Goal: Register for event/course

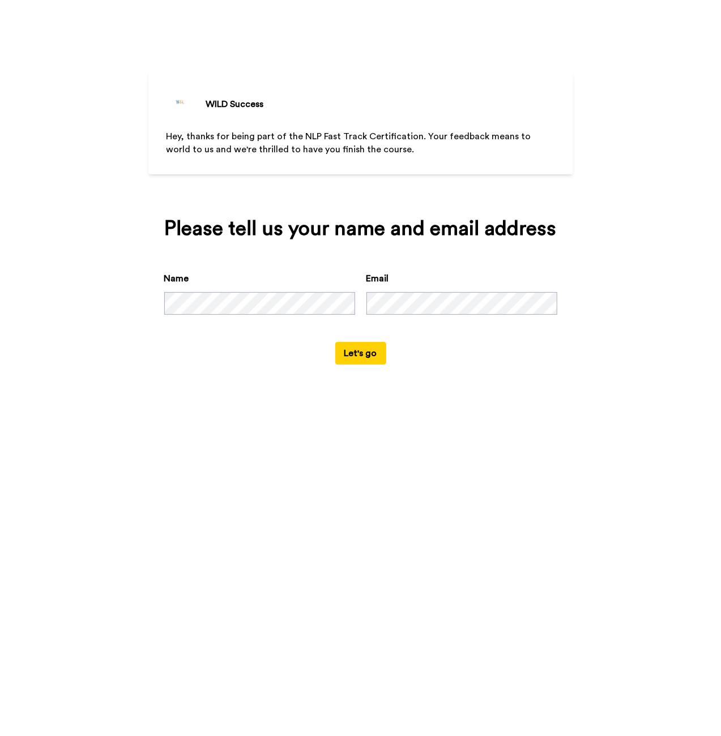
drag, startPoint x: 516, startPoint y: 367, endPoint x: 508, endPoint y: 367, distance: 7.4
click at [516, 367] on div "Please tell us your name and email address Name Email Let's go" at bounding box center [360, 291] width 425 height 179
click at [357, 356] on button "Let's go" at bounding box center [360, 353] width 51 height 23
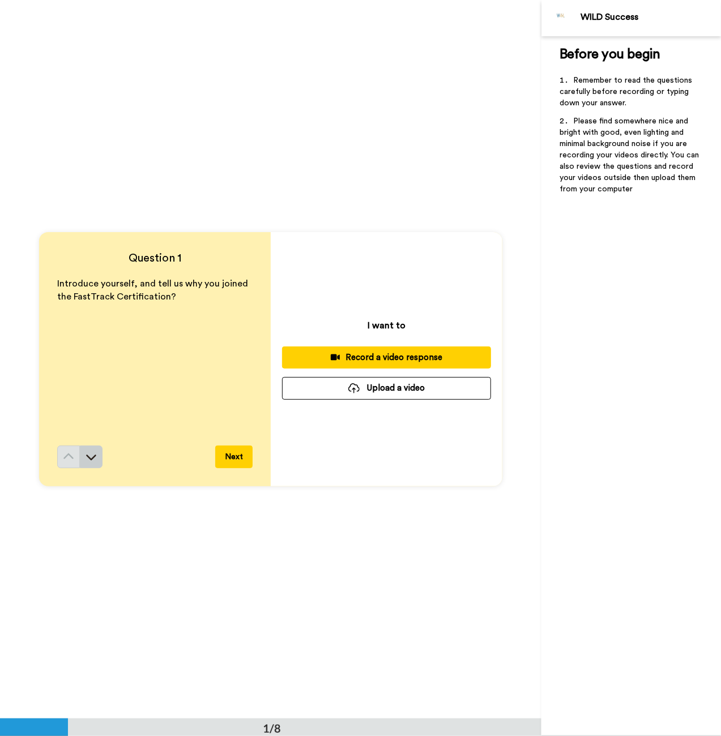
click at [95, 459] on button at bounding box center [91, 457] width 23 height 23
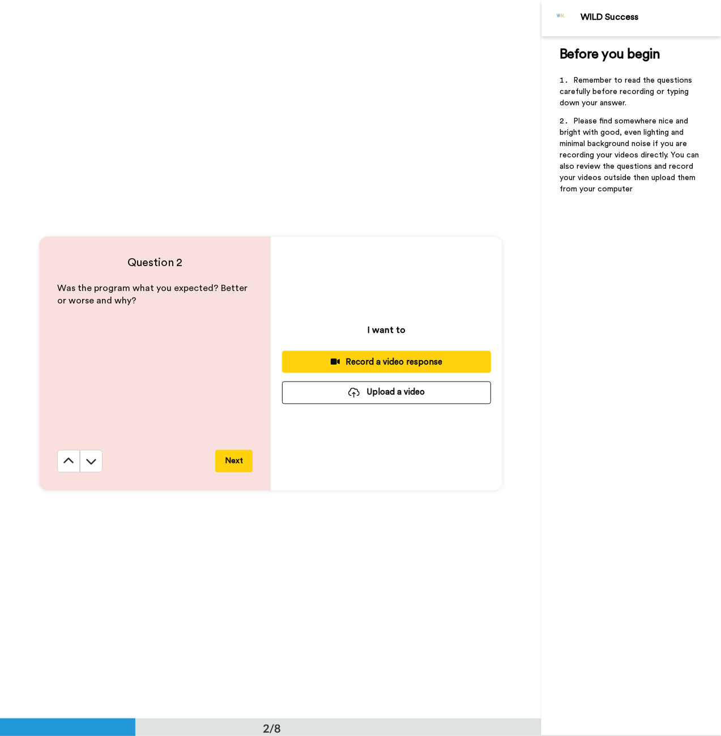
scroll to position [718, 0]
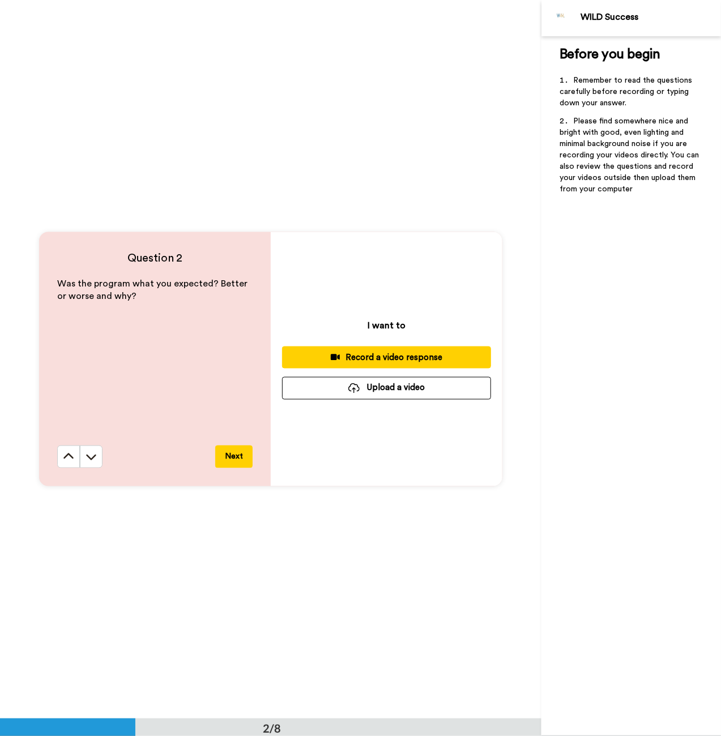
click at [95, 461] on button at bounding box center [91, 457] width 23 height 23
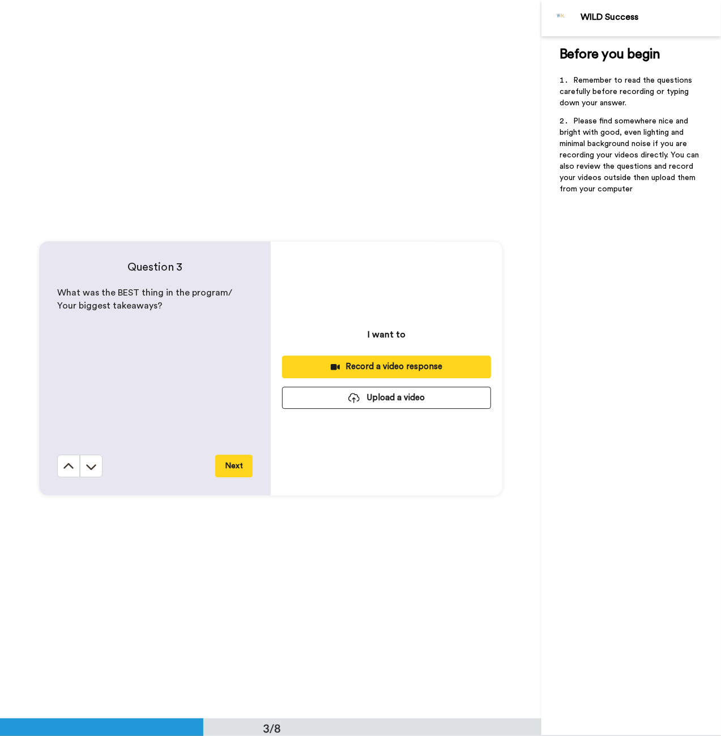
scroll to position [1437, 0]
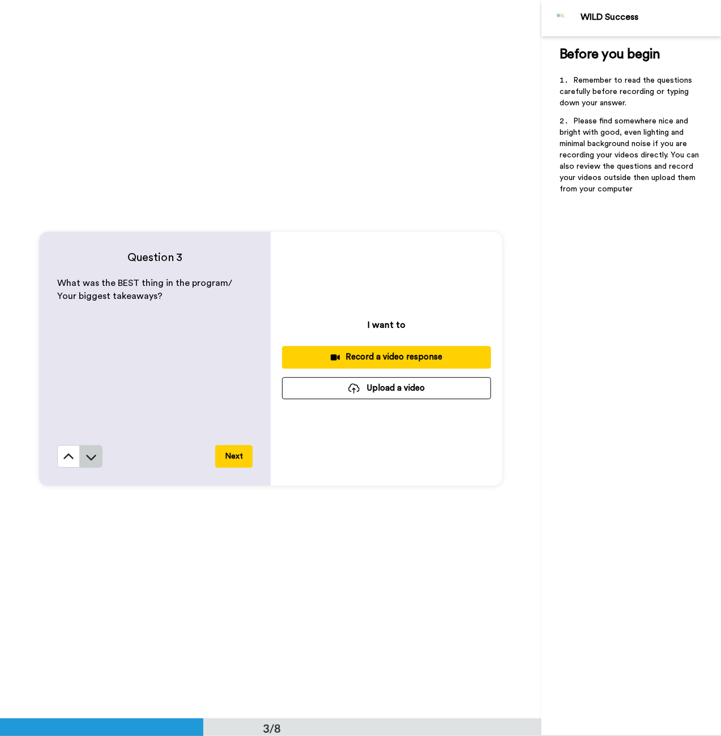
click at [99, 453] on button at bounding box center [91, 456] width 23 height 23
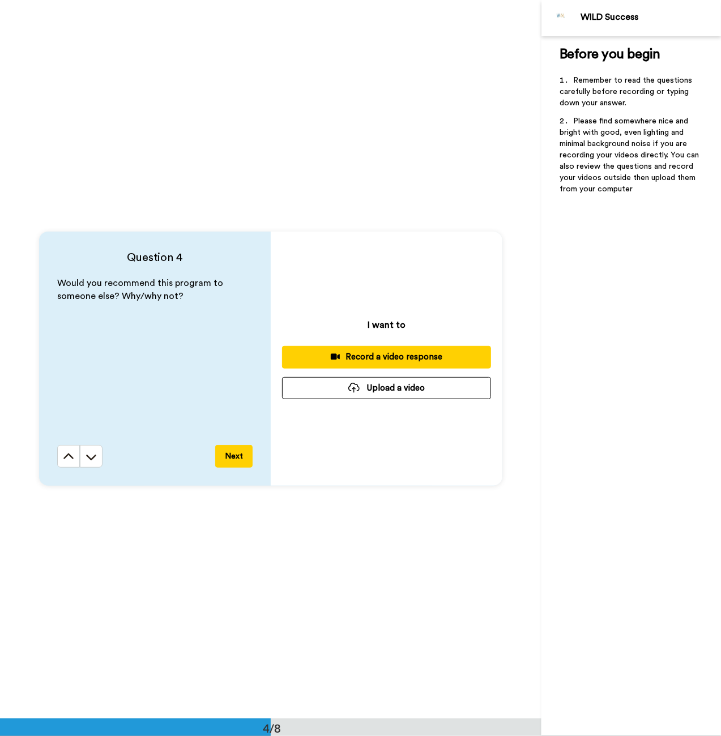
click at [99, 453] on button at bounding box center [91, 456] width 23 height 23
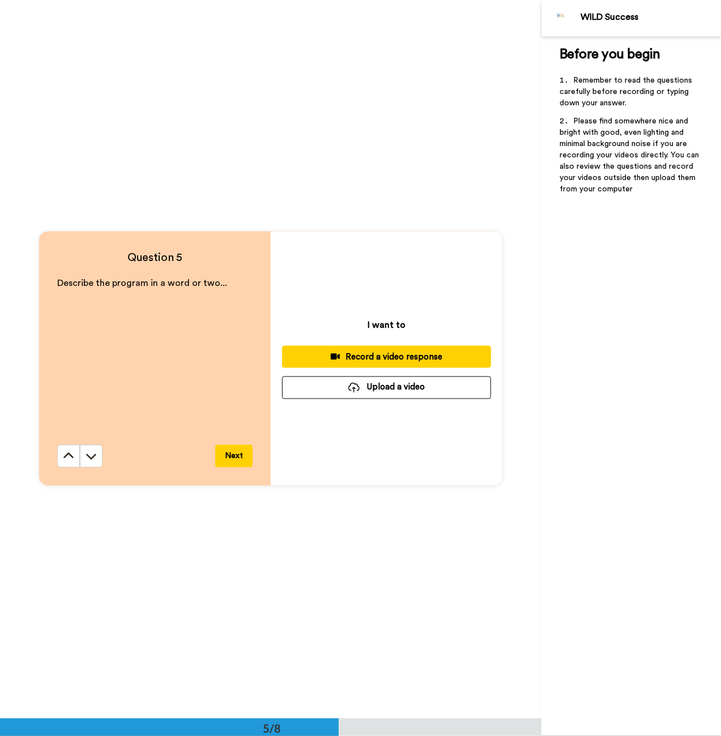
click at [99, 453] on button at bounding box center [91, 456] width 23 height 23
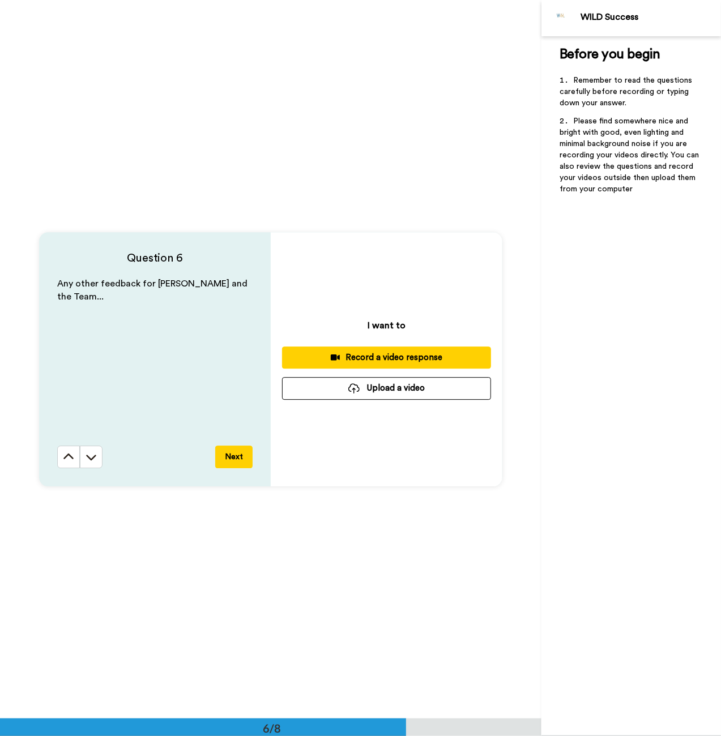
click at [99, 453] on button at bounding box center [91, 457] width 23 height 23
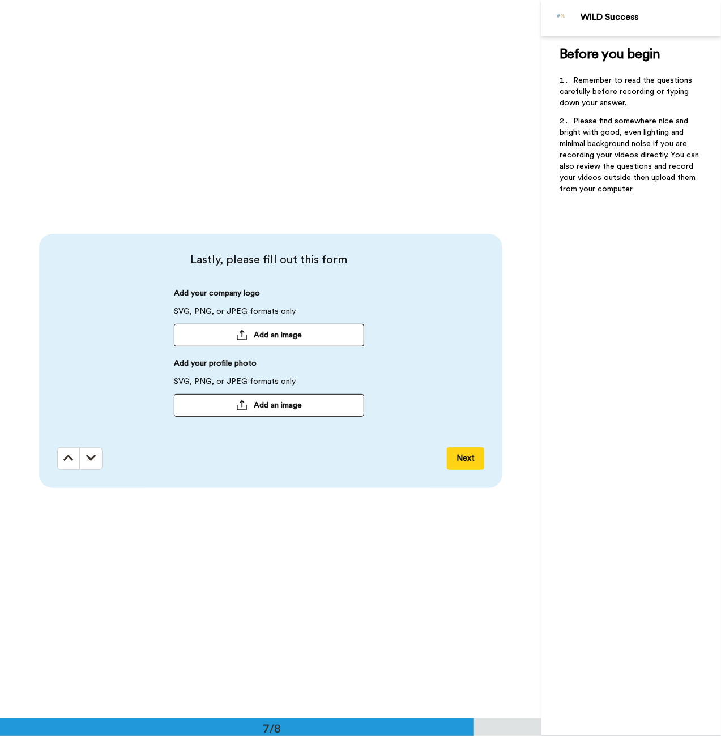
scroll to position [4310, 0]
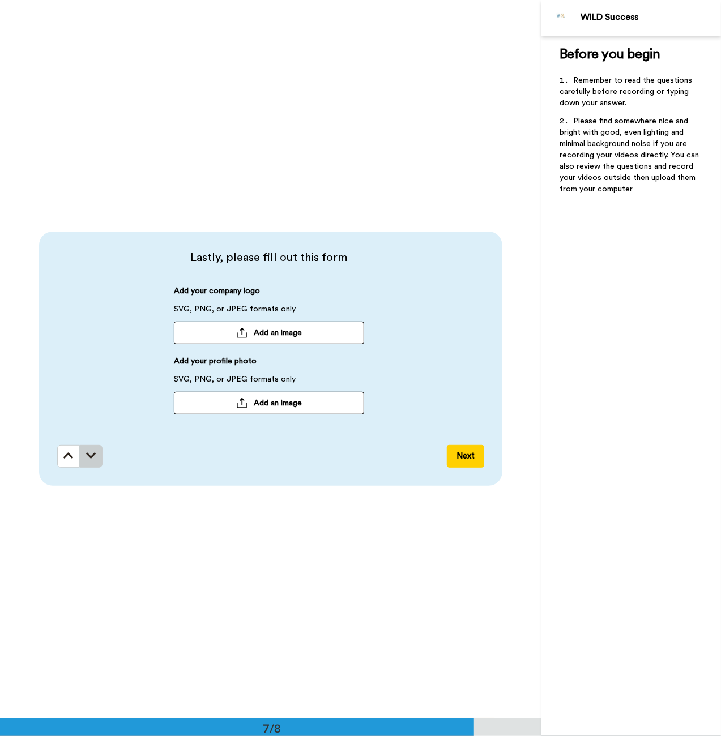
click at [97, 455] on button at bounding box center [91, 456] width 23 height 23
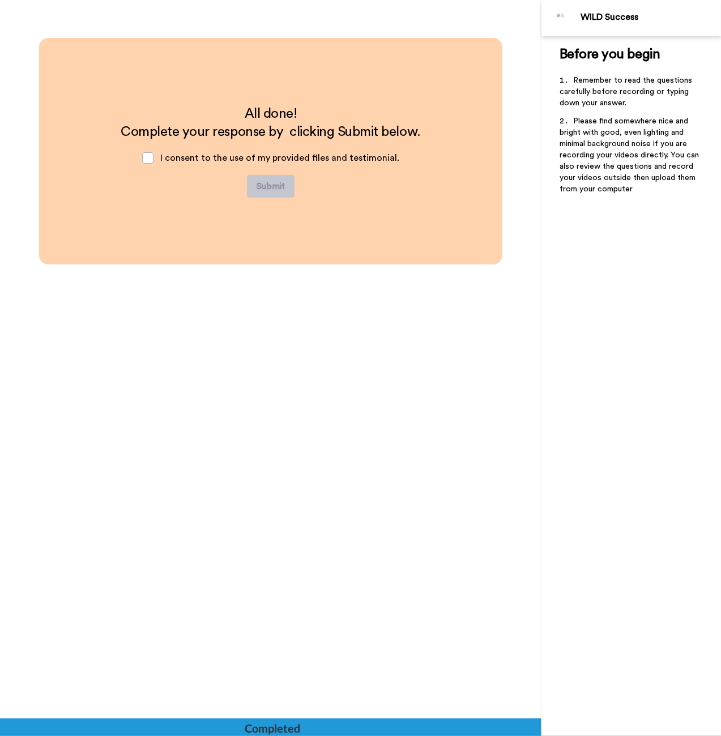
scroll to position [5009, 0]
